Goal: Find specific page/section: Find specific page/section

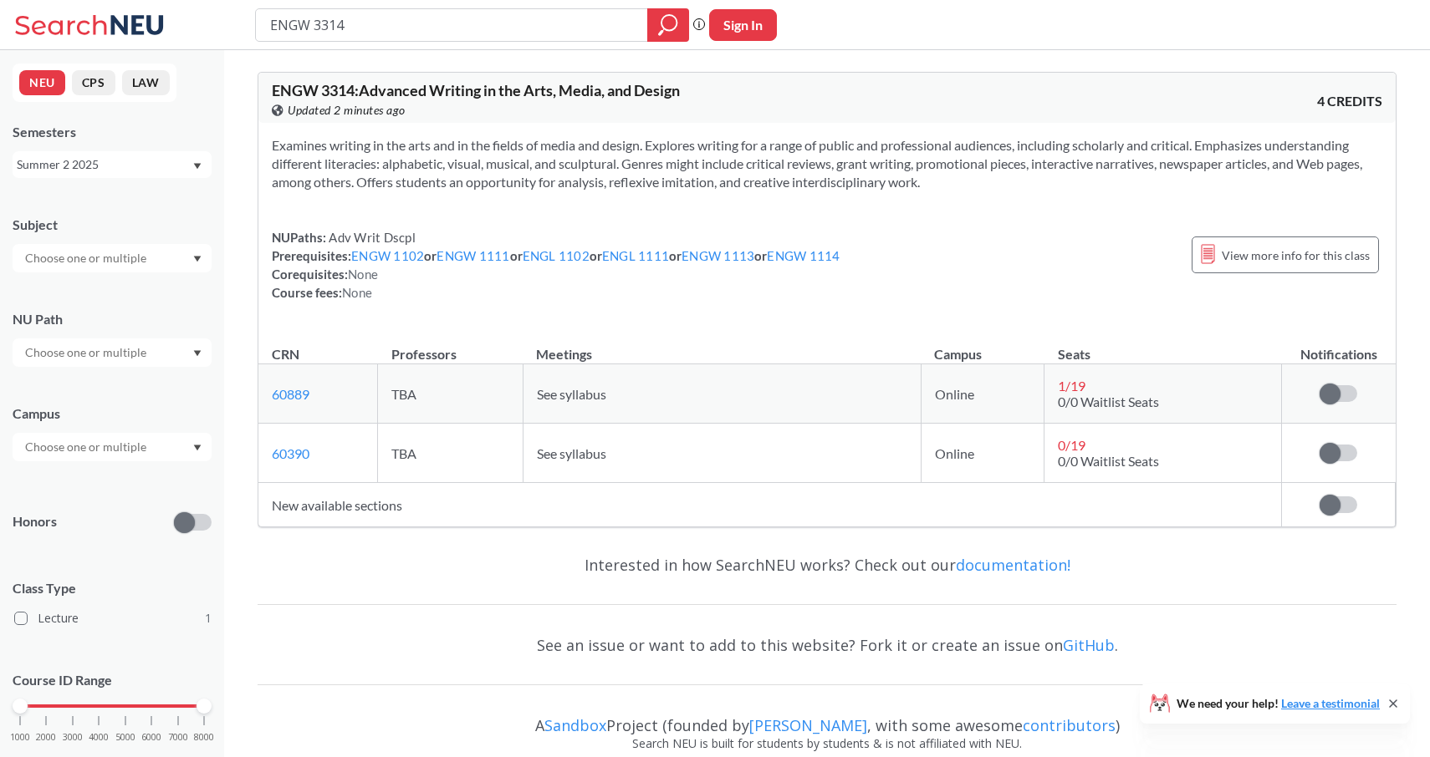
click at [175, 170] on div "Summer 2 2025" at bounding box center [104, 165] width 175 height 18
click at [129, 212] on div "Fall 2025" at bounding box center [112, 201] width 199 height 46
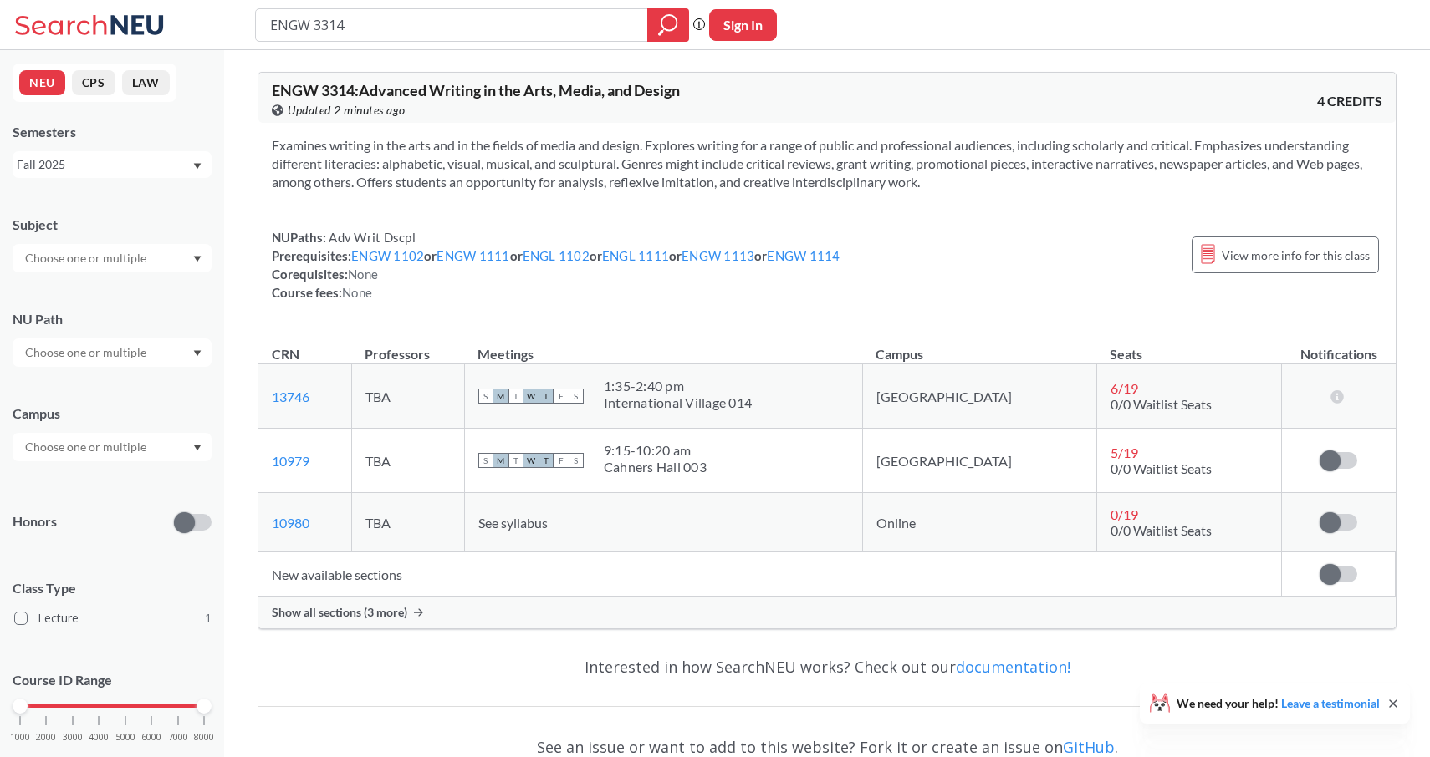
click at [359, 27] on input "ENGW 3314" at bounding box center [451, 25] width 367 height 28
type input "ENGW 3302"
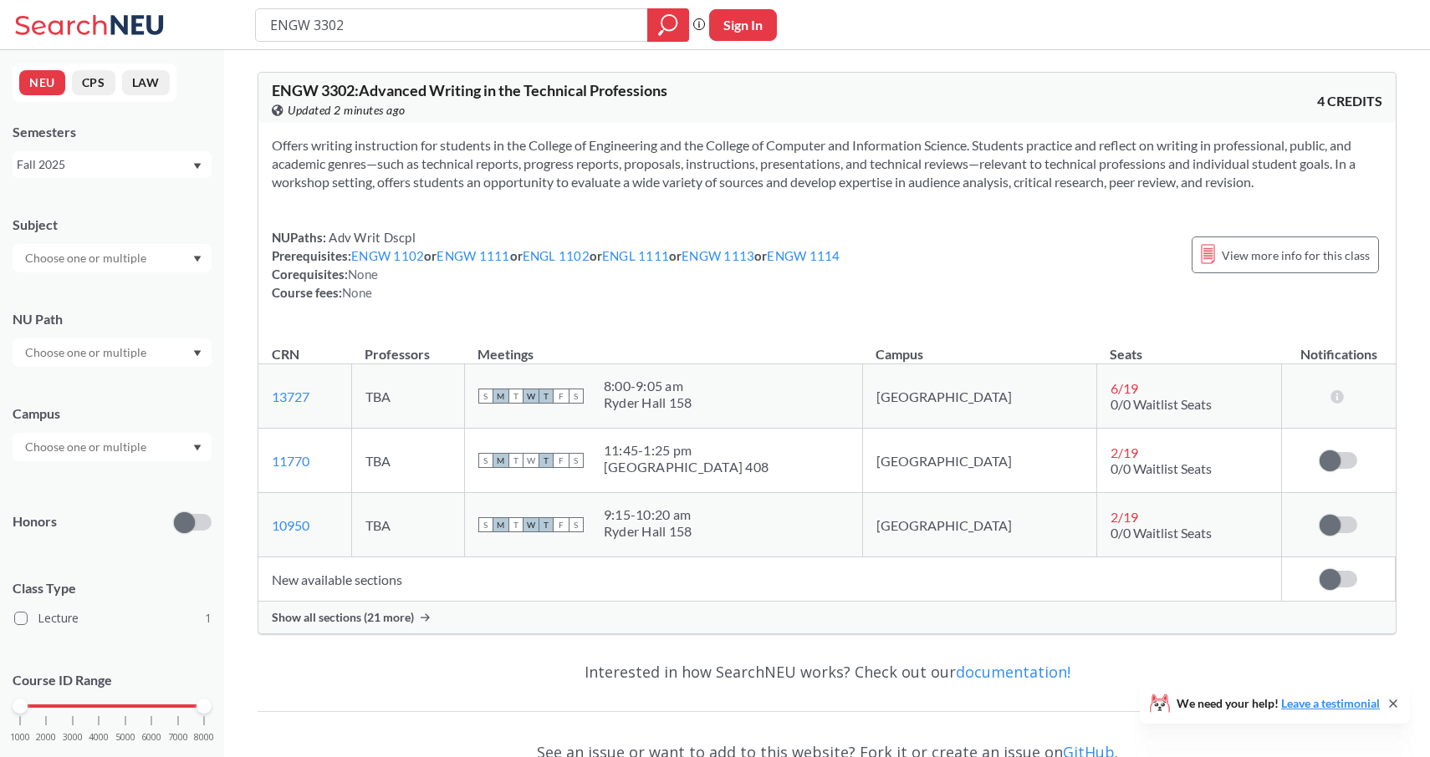
click at [360, 619] on span "Show all sections (21 more)" at bounding box center [343, 617] width 142 height 15
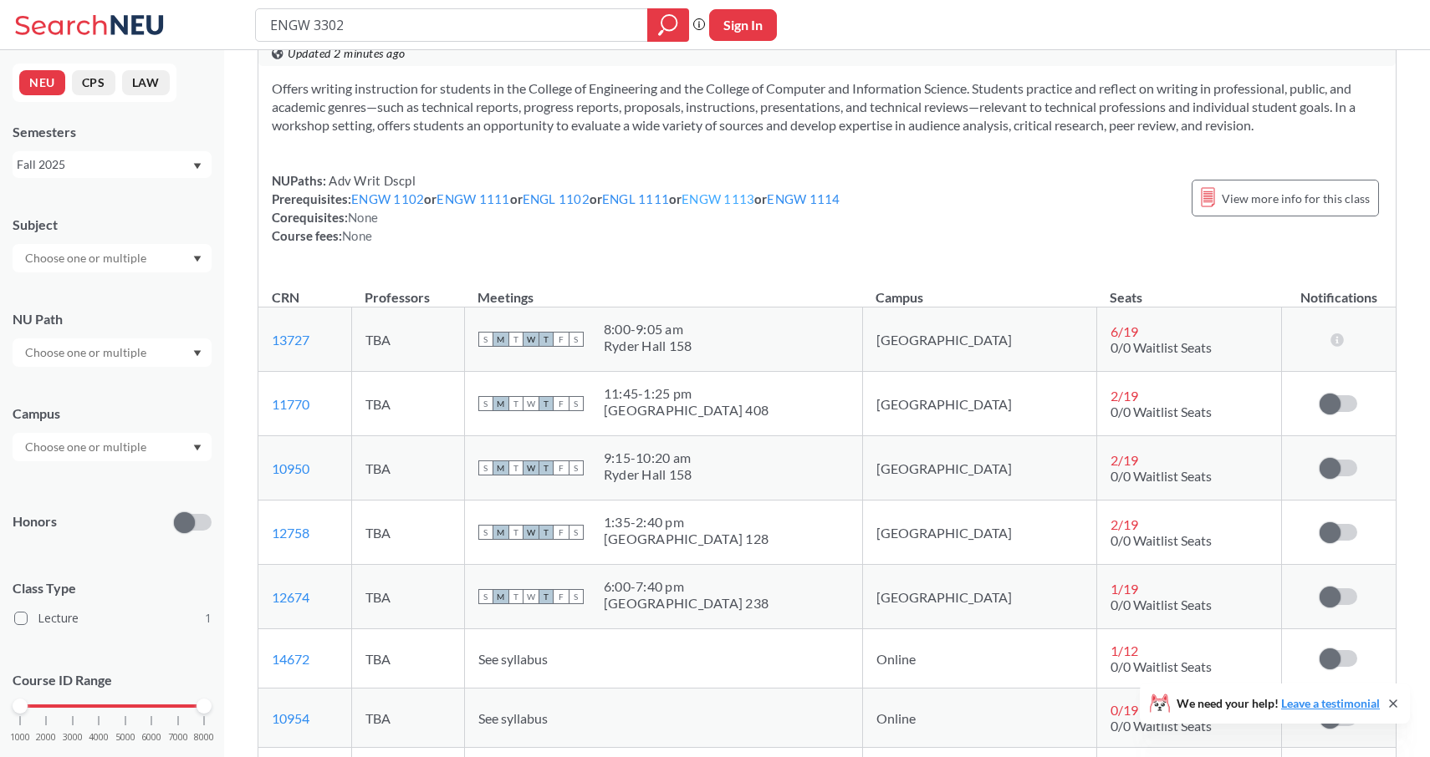
scroll to position [58, 0]
